Goal: Browse casually

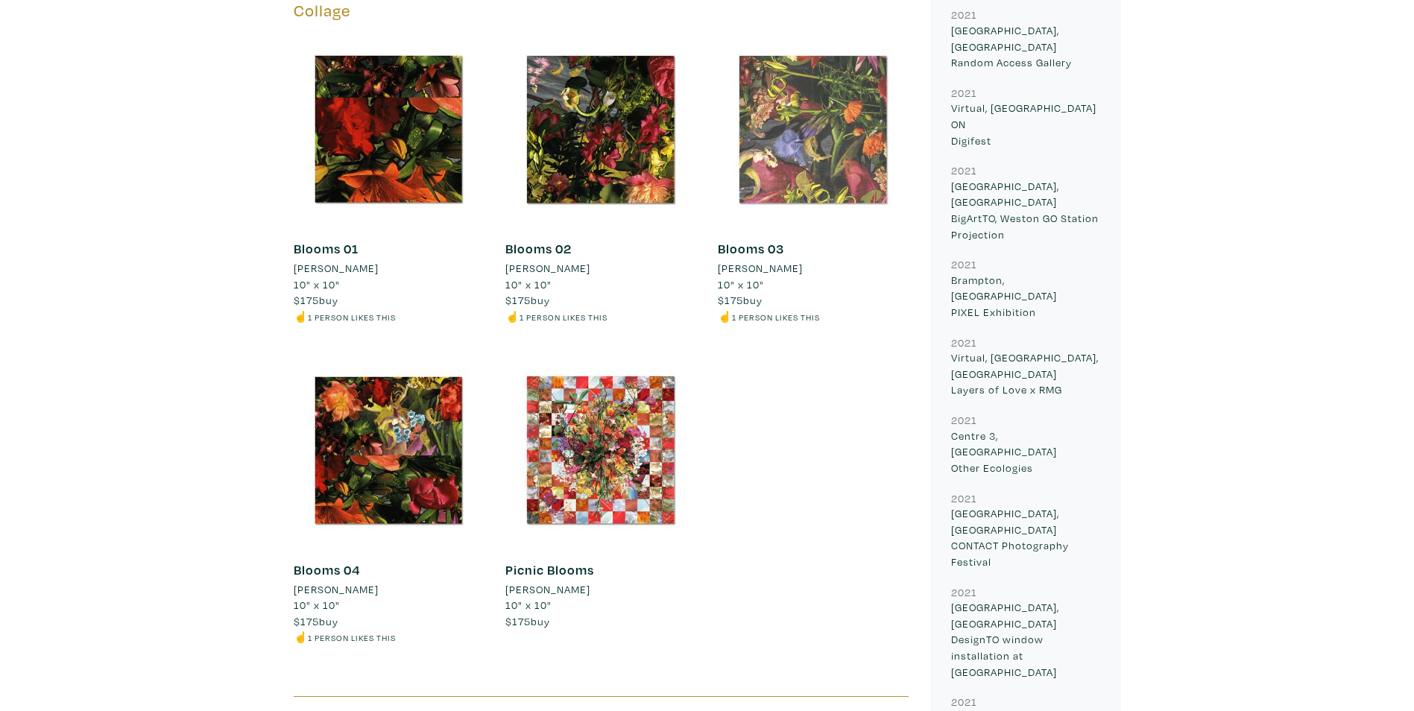
scroll to position [2162, 0]
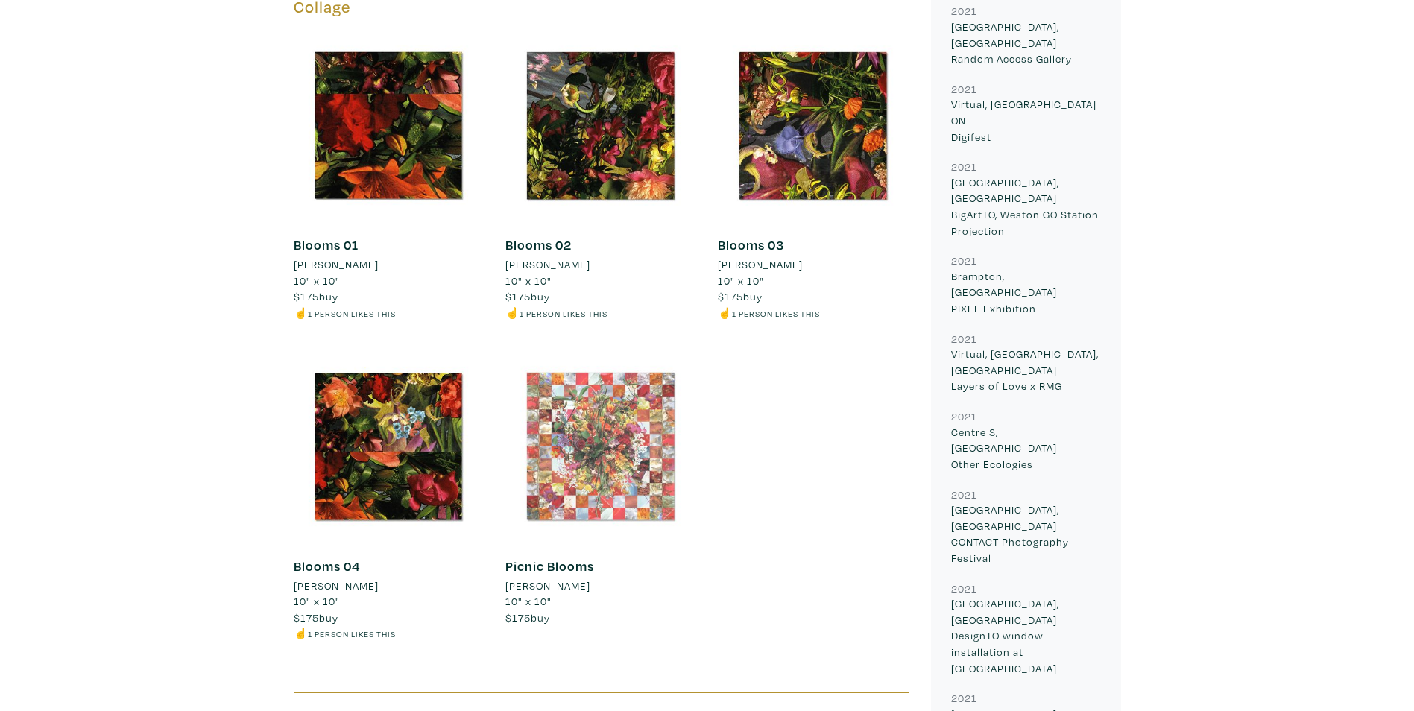
click at [590, 459] on div at bounding box center [600, 446] width 190 height 190
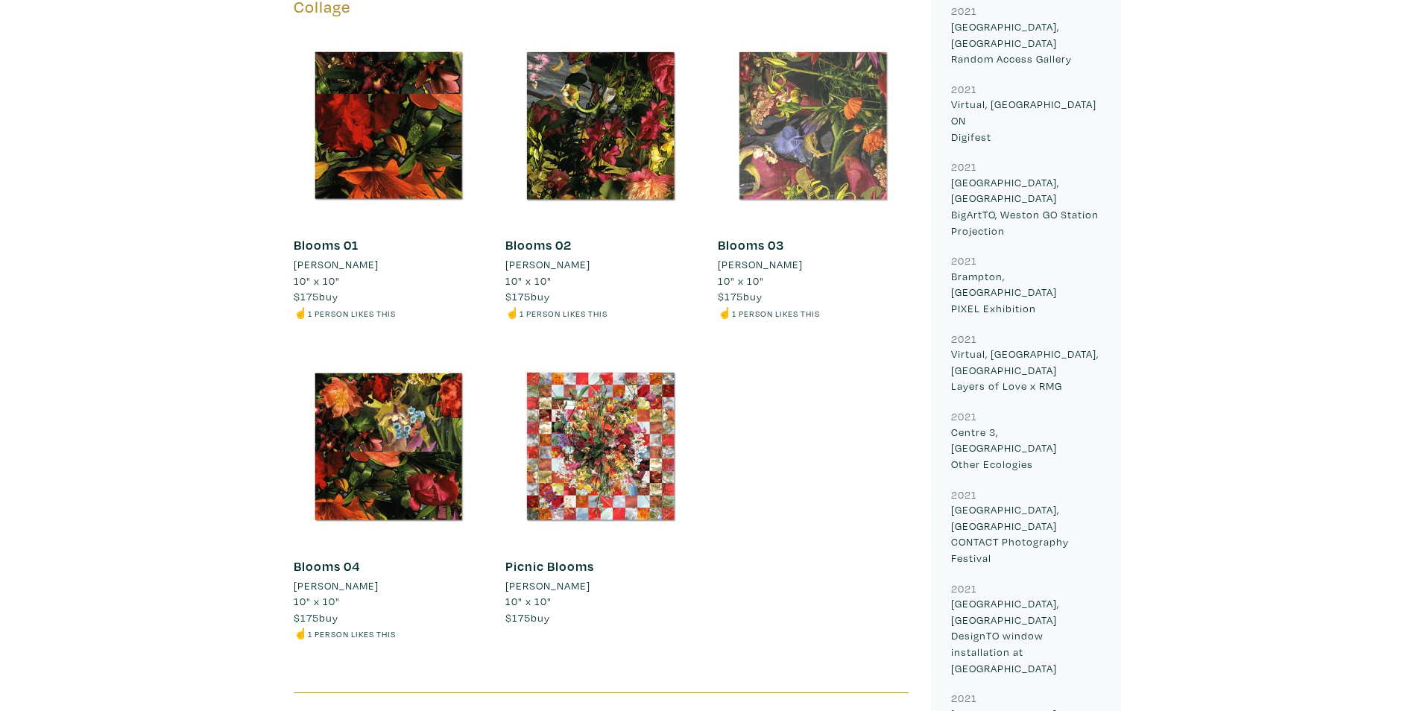
click at [830, 125] on div at bounding box center [813, 126] width 190 height 190
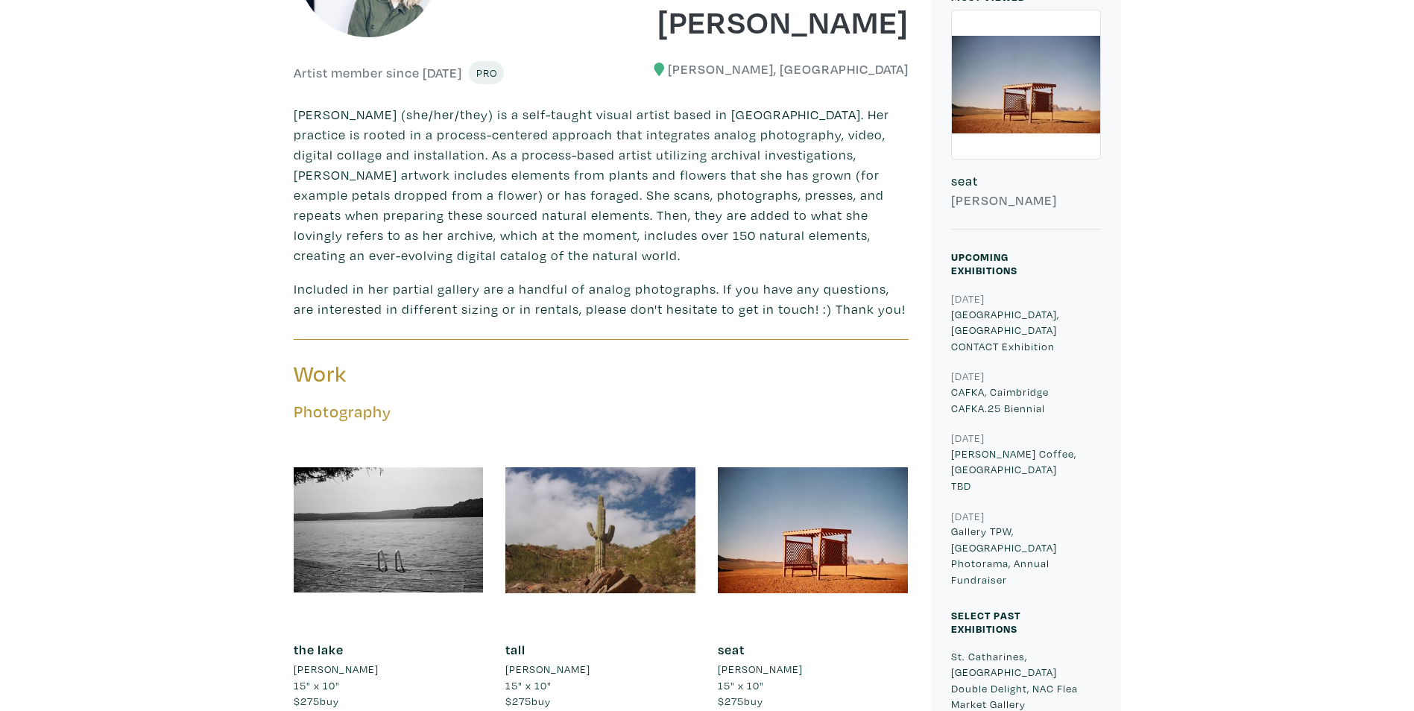
scroll to position [447, 0]
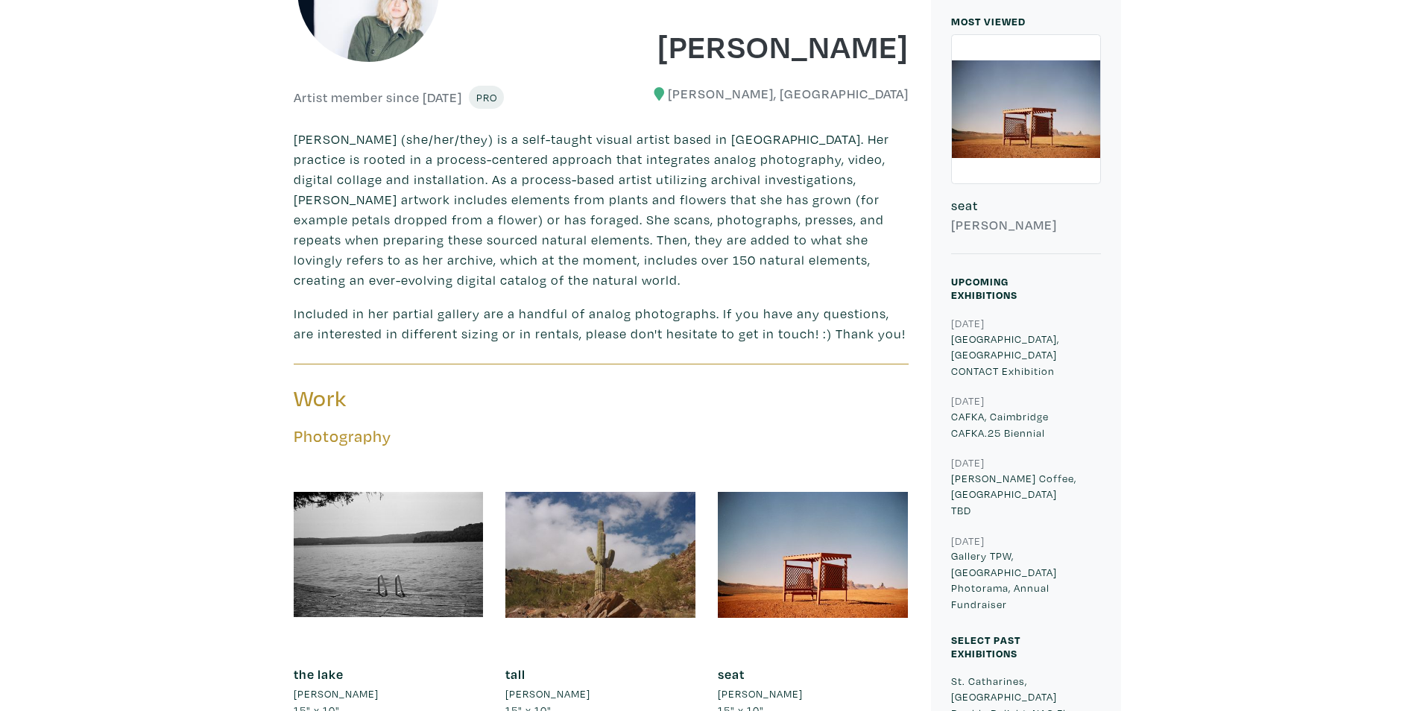
drag, startPoint x: 1245, startPoint y: 64, endPoint x: 1255, endPoint y: 7, distance: 58.2
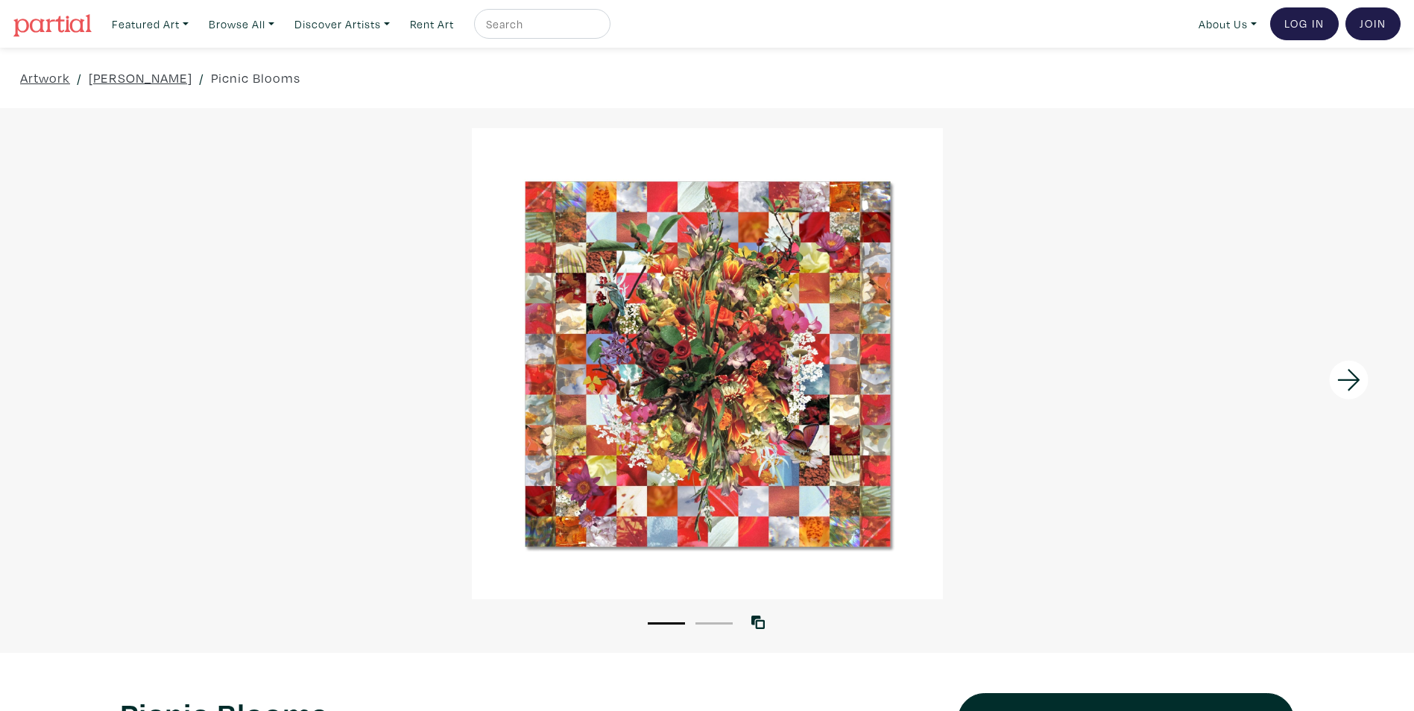
click at [1355, 377] on icon at bounding box center [1349, 380] width 51 height 40
